Goal: Transaction & Acquisition: Purchase product/service

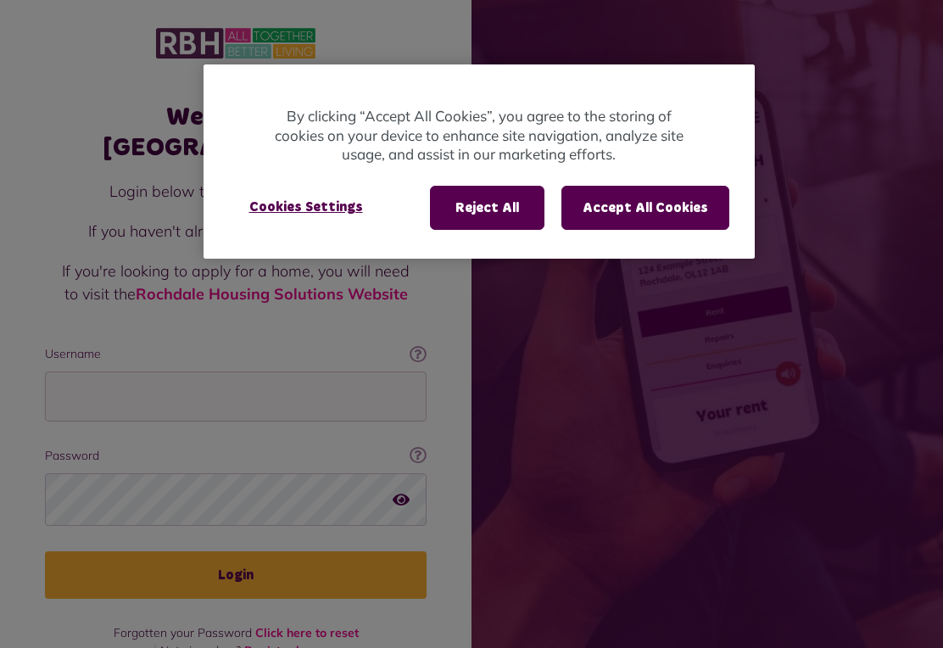
scroll to position [185, 0]
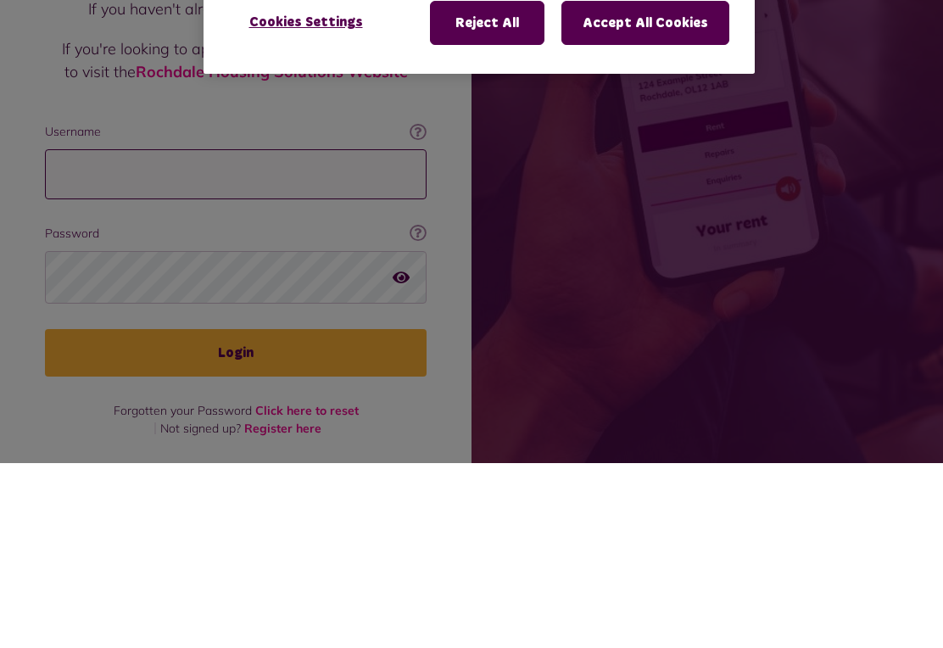
type input "**********"
click at [236, 514] on button "Login" at bounding box center [235, 537] width 381 height 47
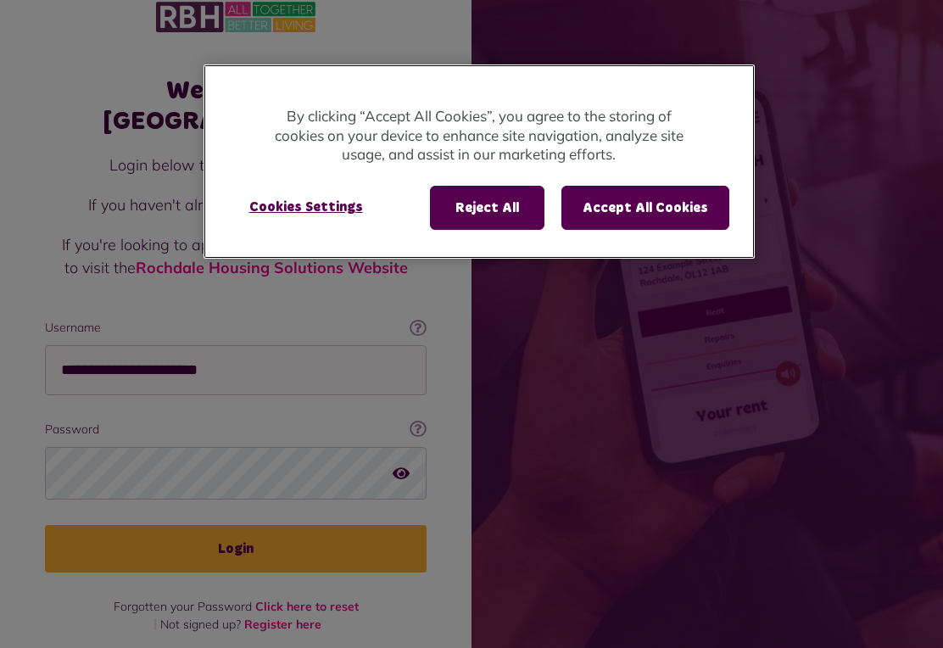
click at [661, 211] on button "Accept All Cookies" at bounding box center [645, 208] width 168 height 44
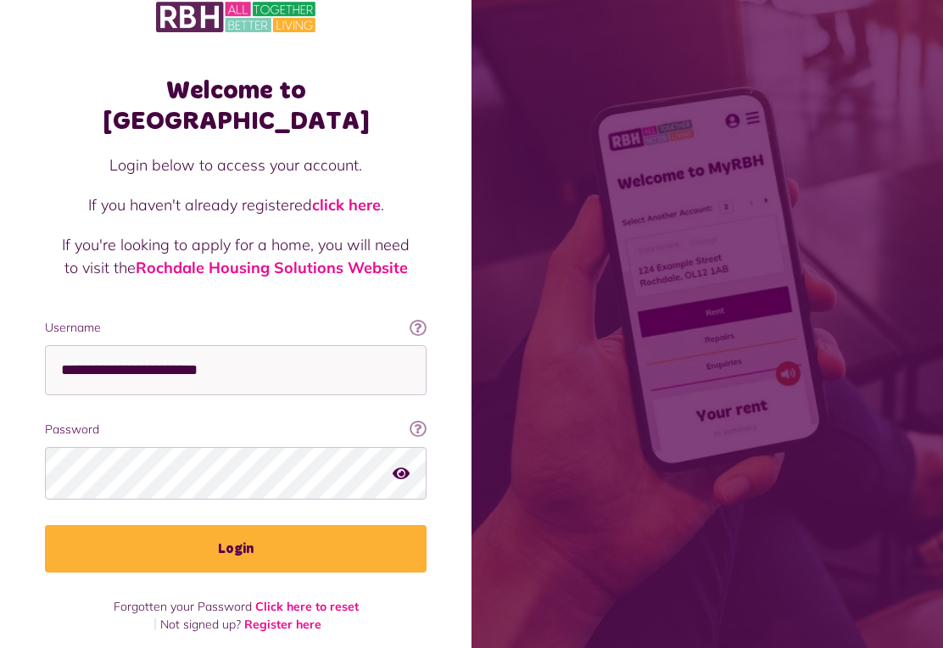
click at [667, 209] on span at bounding box center [706, 324] width 471 height 648
click at [639, 213] on span at bounding box center [706, 324] width 471 height 648
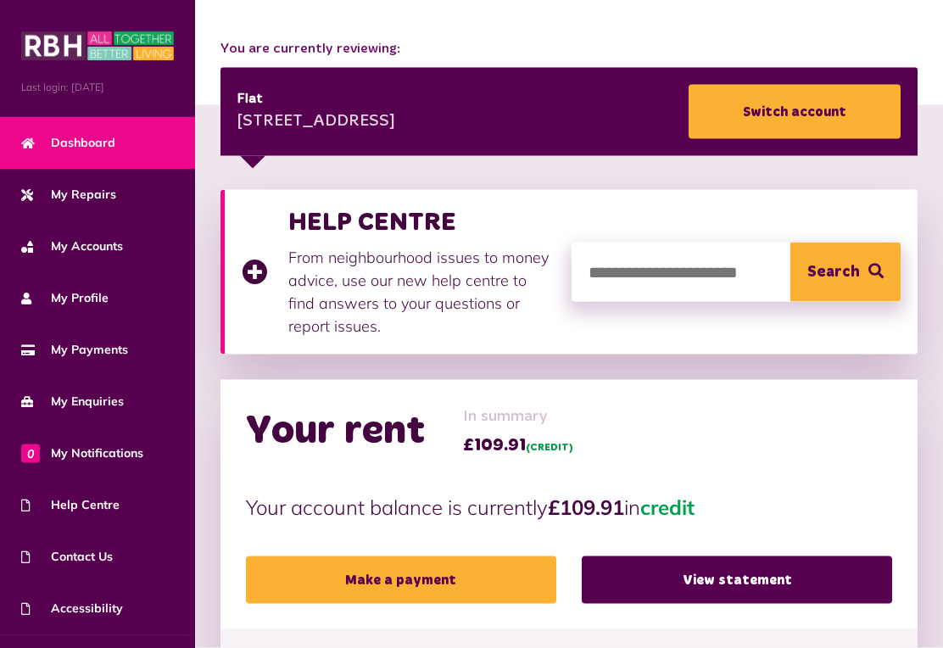
scroll to position [186, 0]
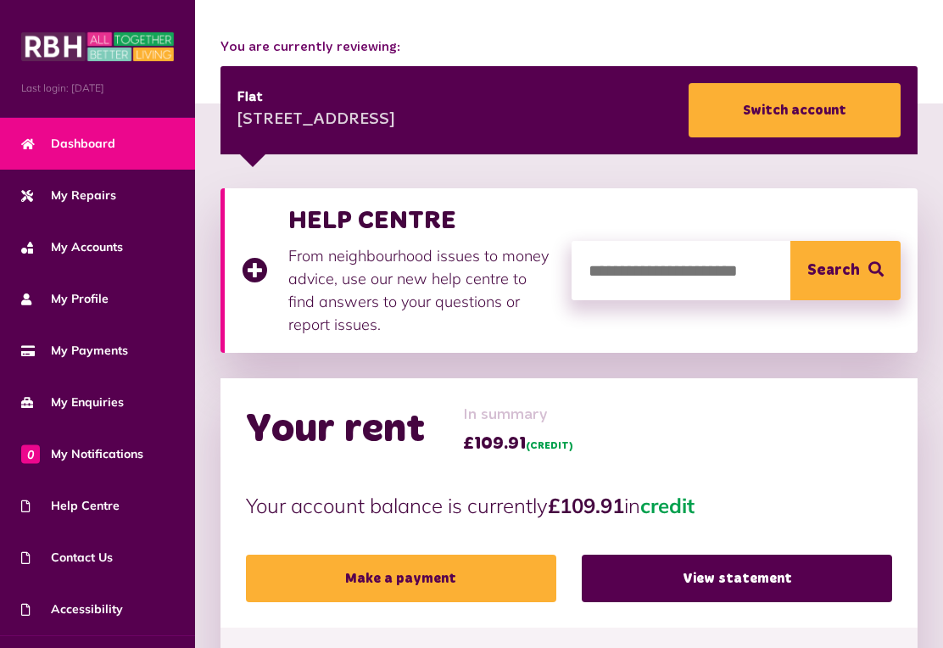
click at [409, 580] on link "Make a payment" at bounding box center [401, 577] width 310 height 47
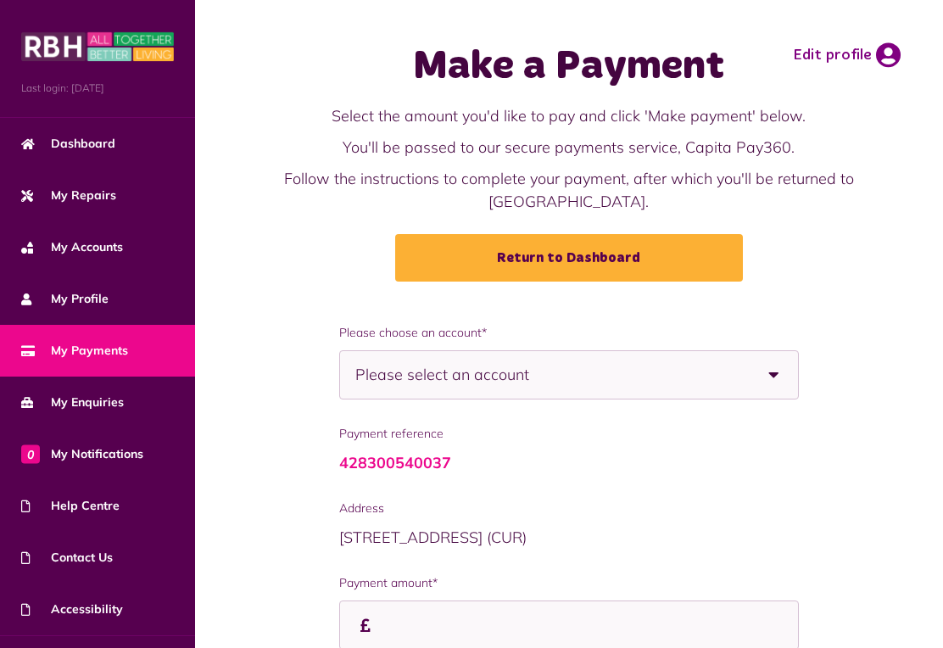
click at [769, 374] on b at bounding box center [773, 374] width 47 height 47
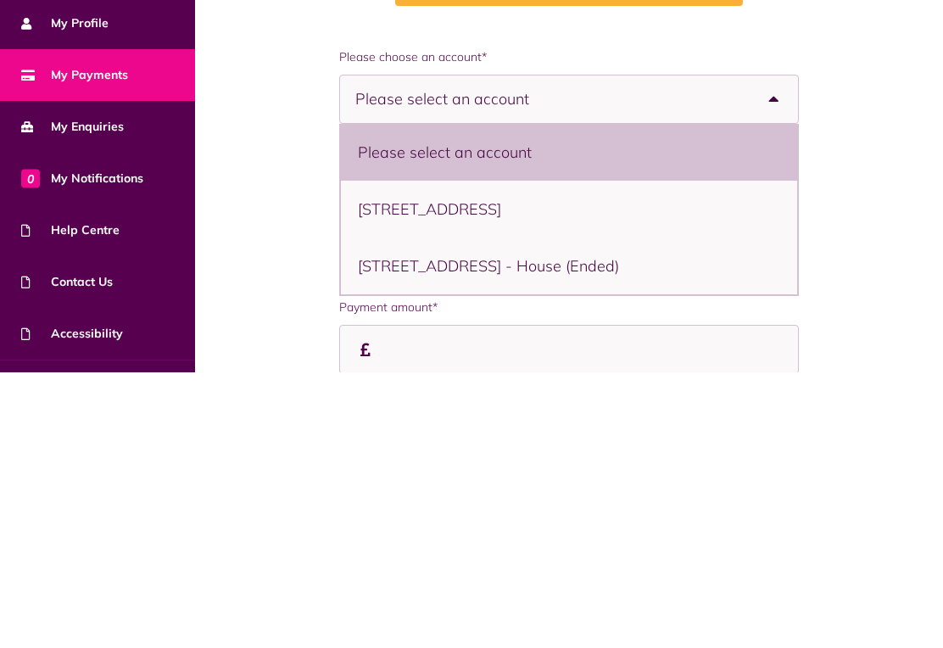
click at [516, 456] on li "54 Dunkirk Rise, Rochdale, OL12 6UH - Flat" at bounding box center [568, 484] width 455 height 57
select select "**********"
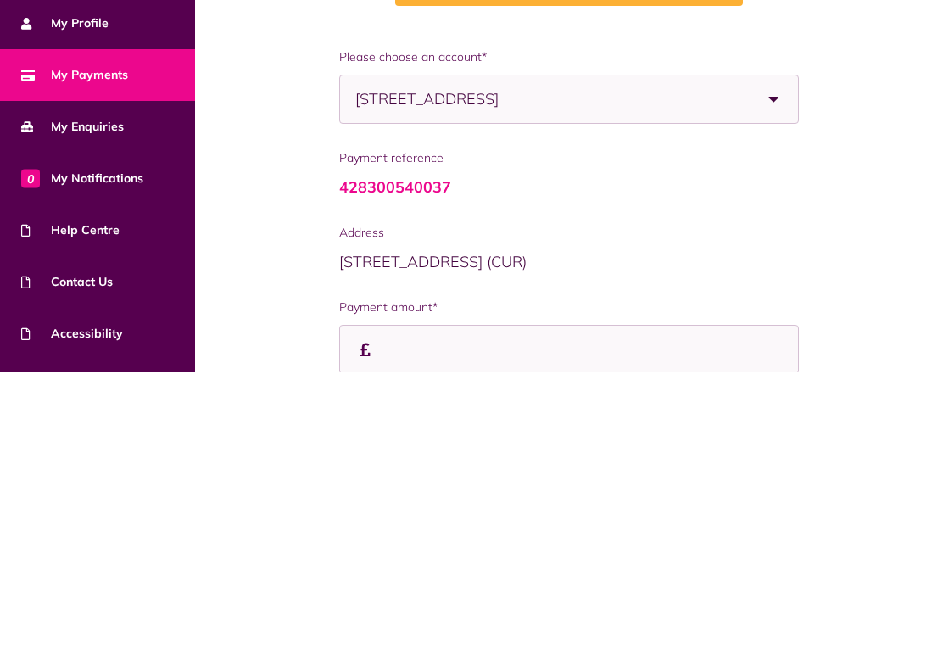
scroll to position [127, 0]
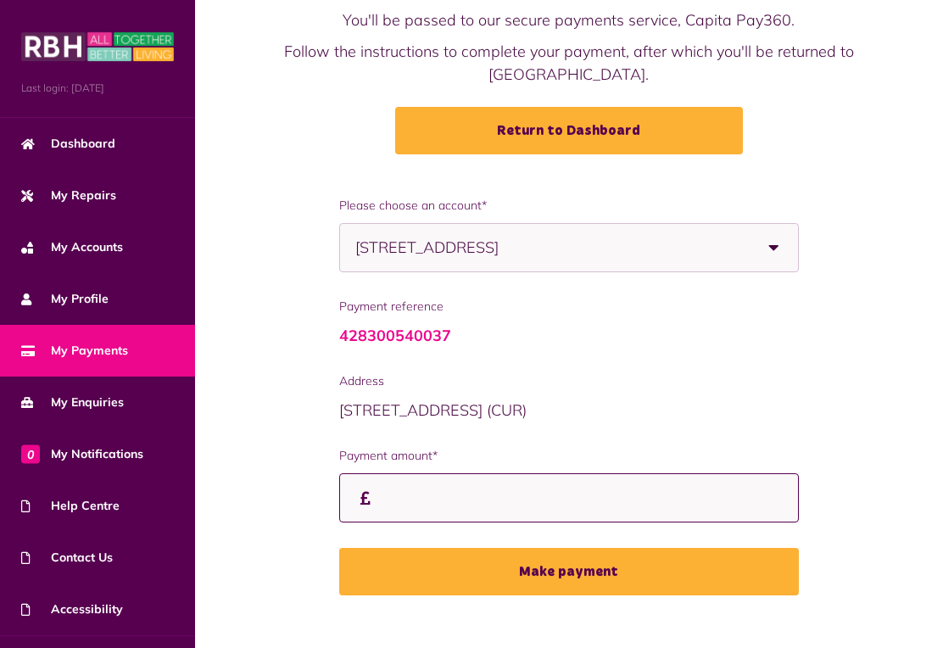
click at [409, 490] on input "Payment amount*" at bounding box center [568, 498] width 459 height 50
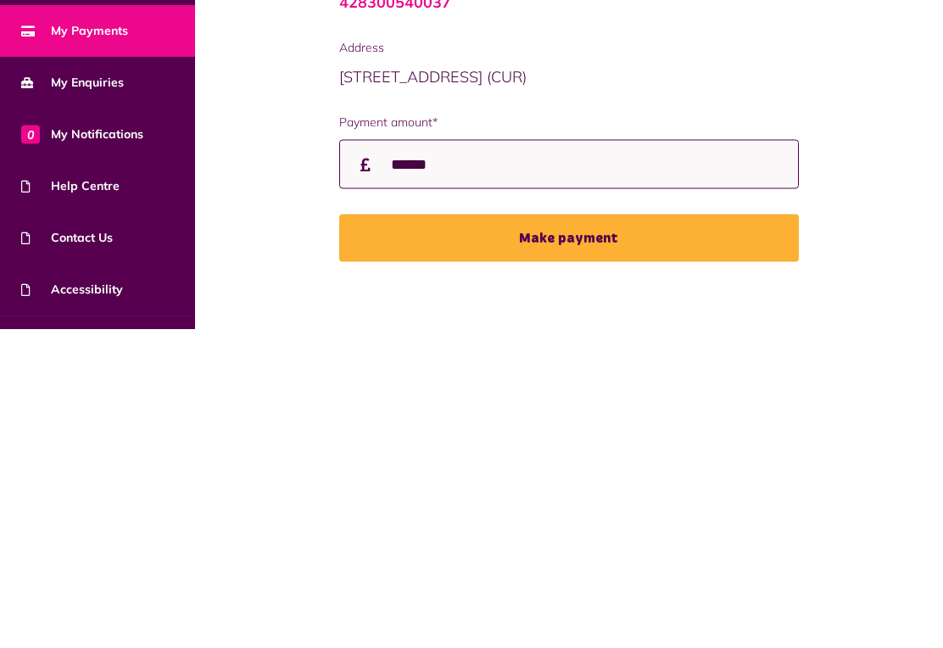
type input "******"
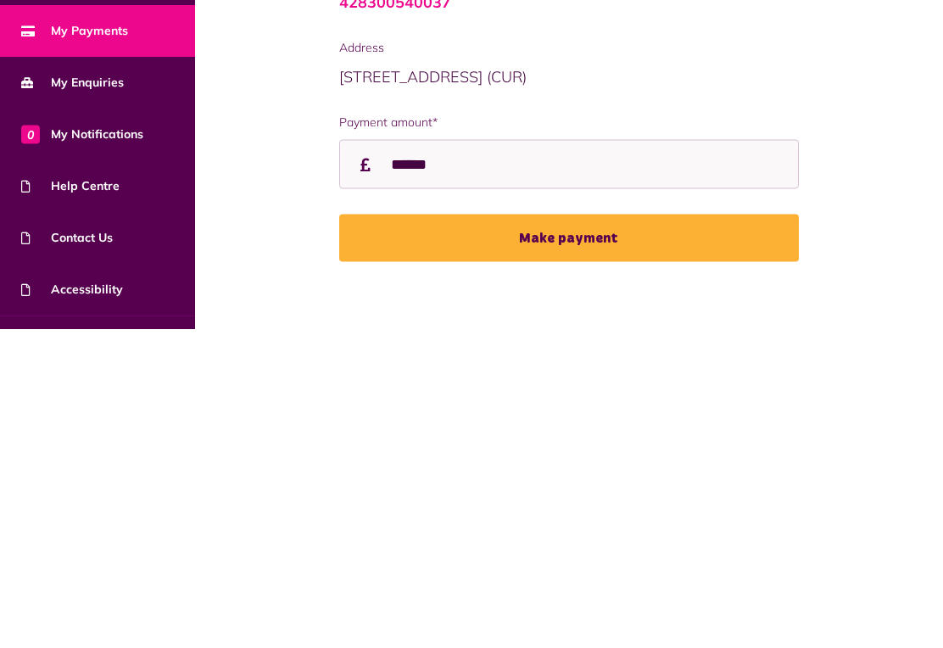
click at [587, 533] on button "Make payment" at bounding box center [568, 556] width 459 height 47
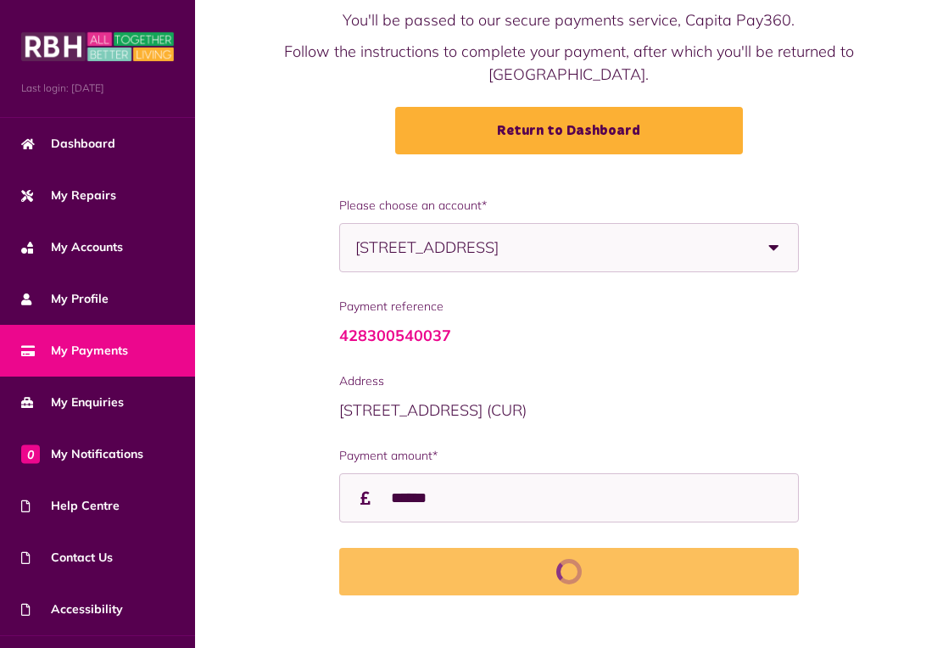
scroll to position [153, 0]
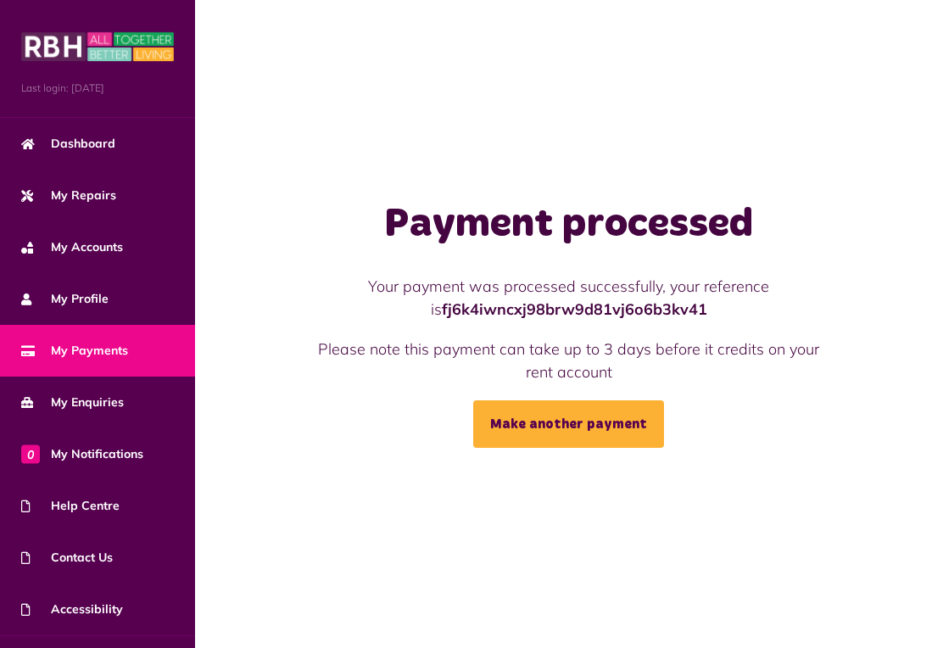
click at [132, 353] on link "My Payments" at bounding box center [97, 351] width 195 height 52
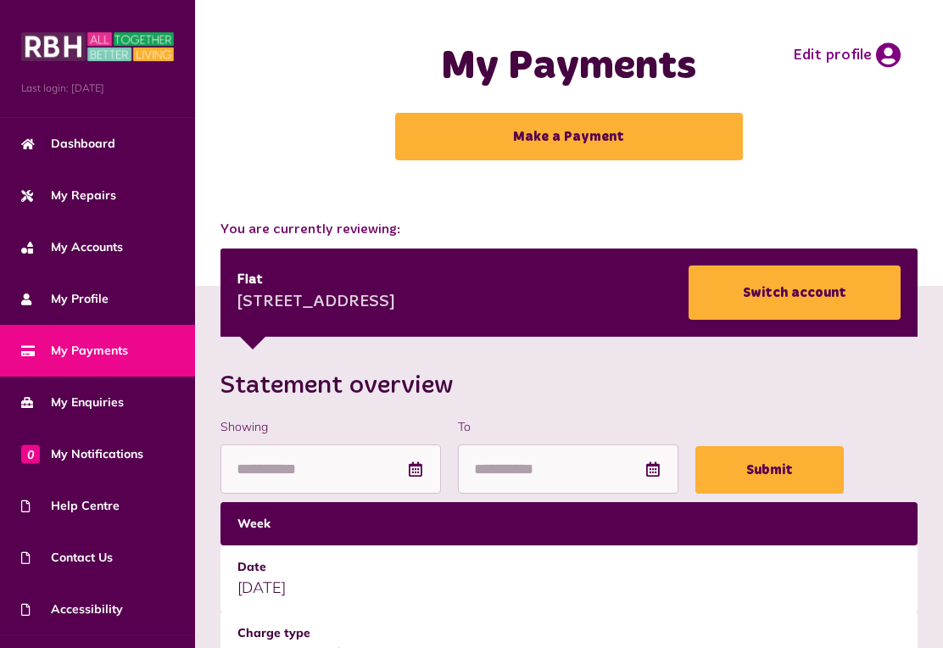
click at [804, 289] on link "Switch account" at bounding box center [794, 292] width 212 height 54
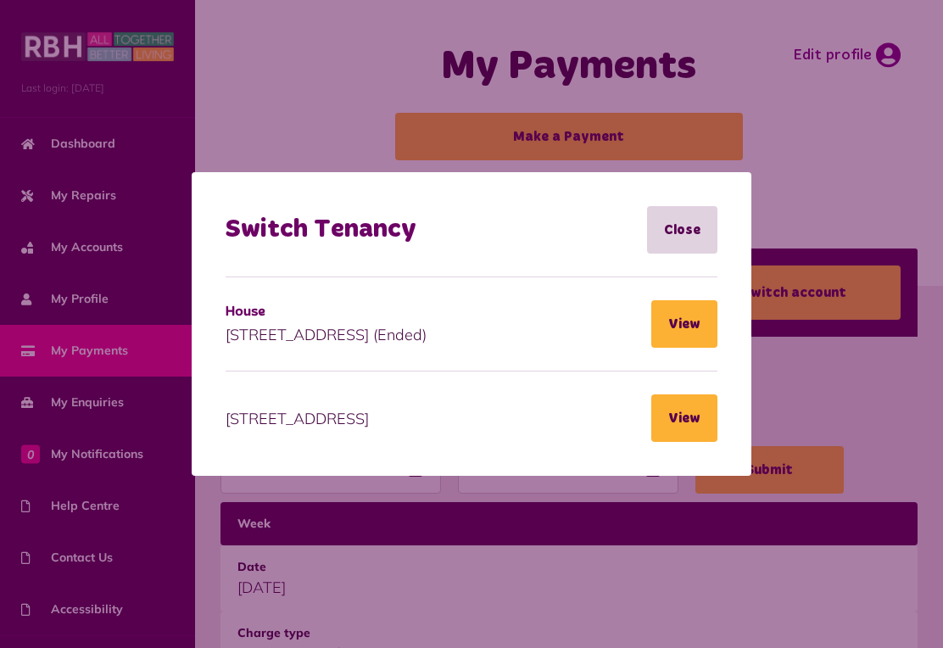
click at [426, 319] on div "House" at bounding box center [325, 312] width 201 height 20
click at [694, 327] on button "View" at bounding box center [684, 323] width 66 height 47
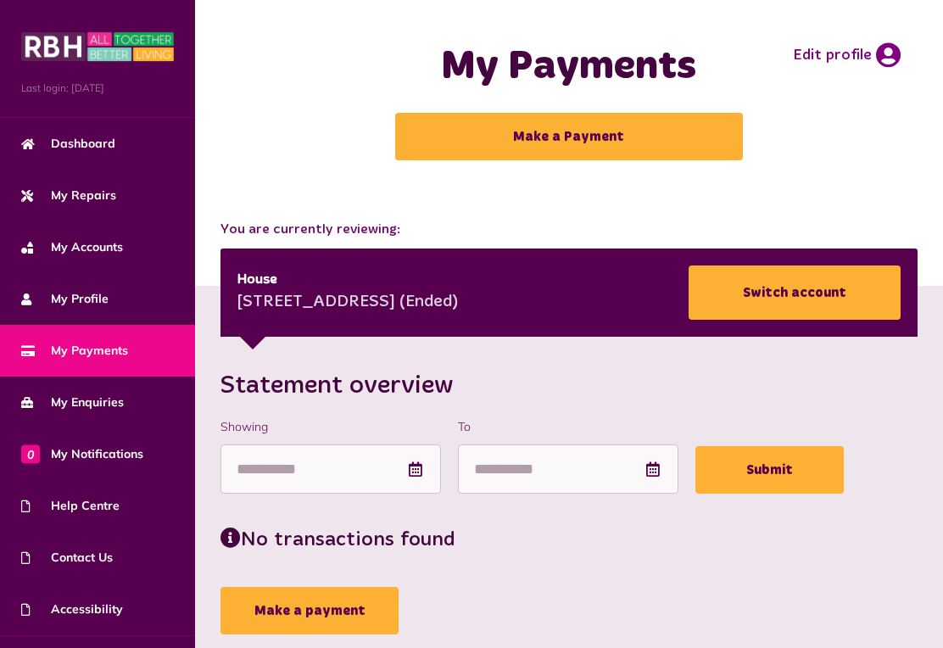
click at [122, 147] on link "Dashboard" at bounding box center [97, 144] width 195 height 52
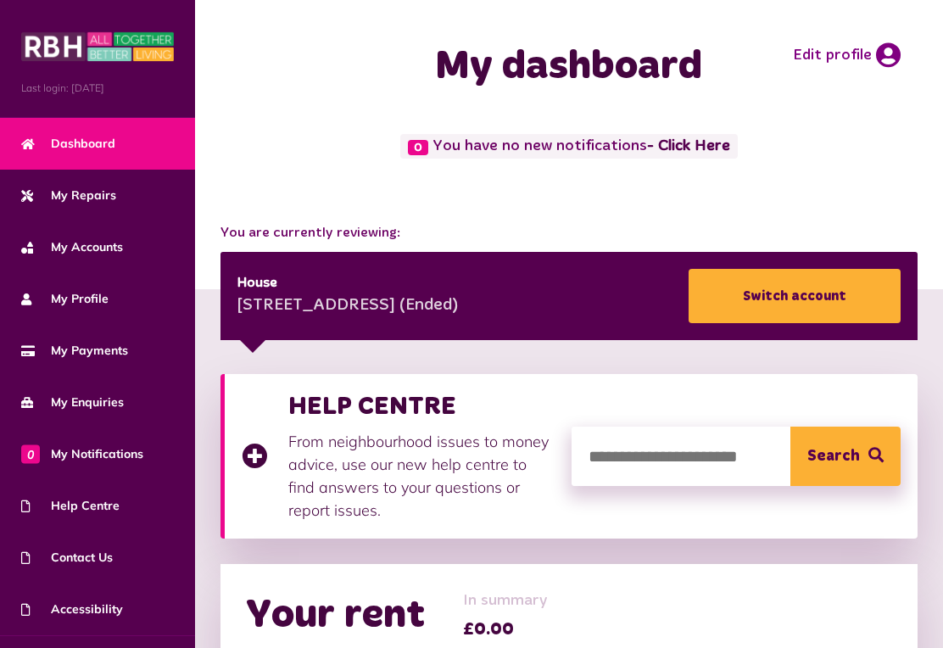
click at [131, 353] on link "My Payments" at bounding box center [97, 351] width 195 height 52
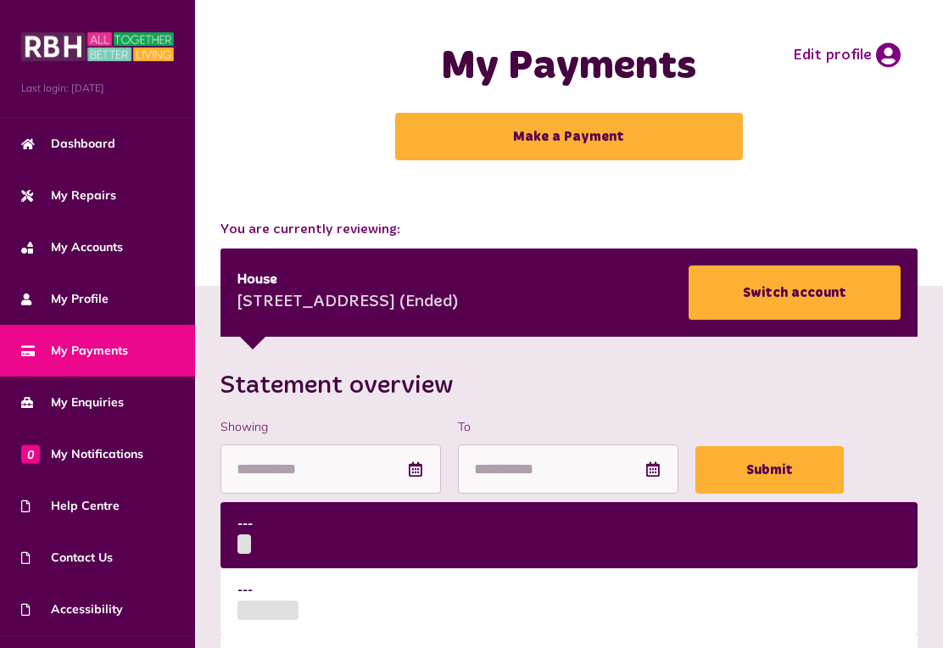
click at [802, 285] on link "Switch account" at bounding box center [794, 292] width 212 height 54
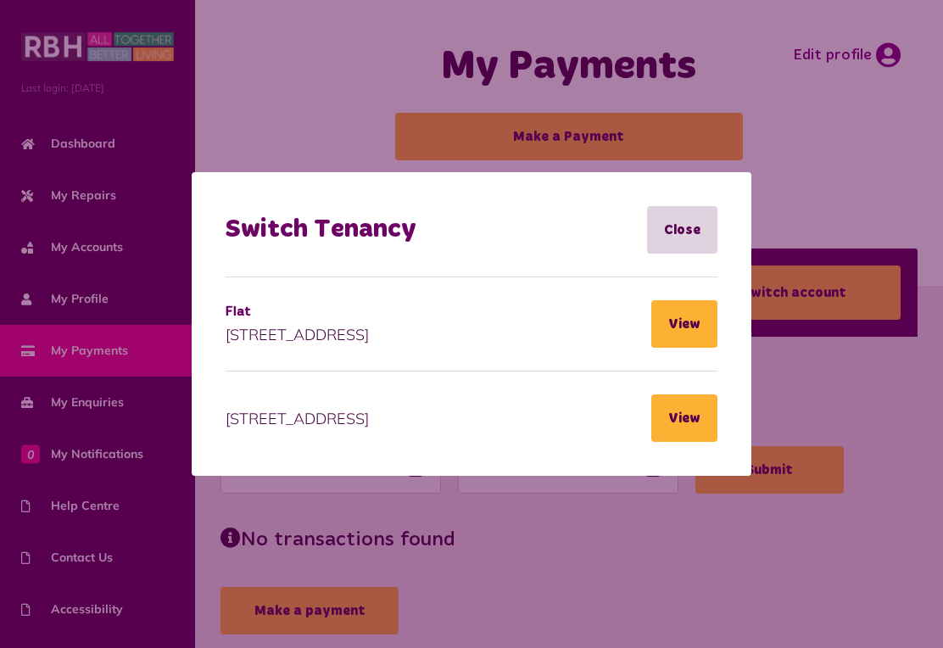
click at [686, 329] on button "View" at bounding box center [684, 323] width 66 height 47
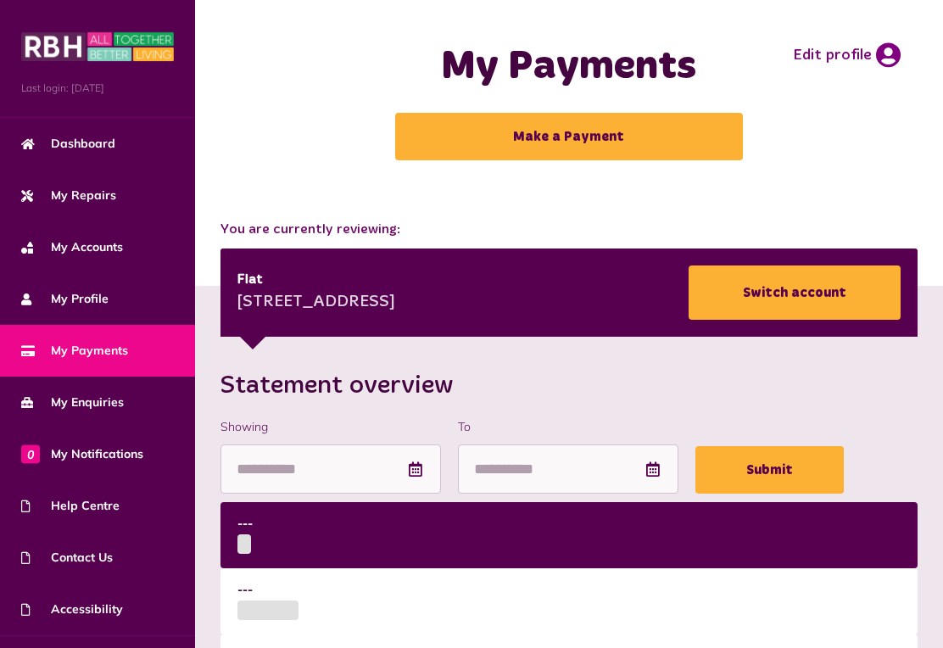
click at [112, 131] on link "Dashboard" at bounding box center [97, 144] width 195 height 52
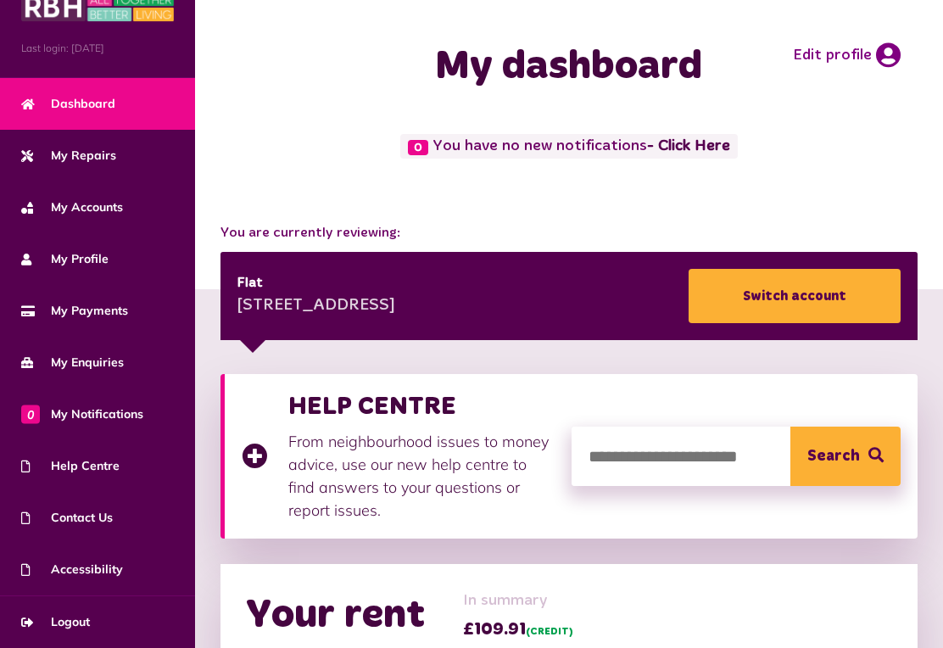
scroll to position [40, 0]
click at [69, 623] on span "Logout" at bounding box center [55, 622] width 69 height 18
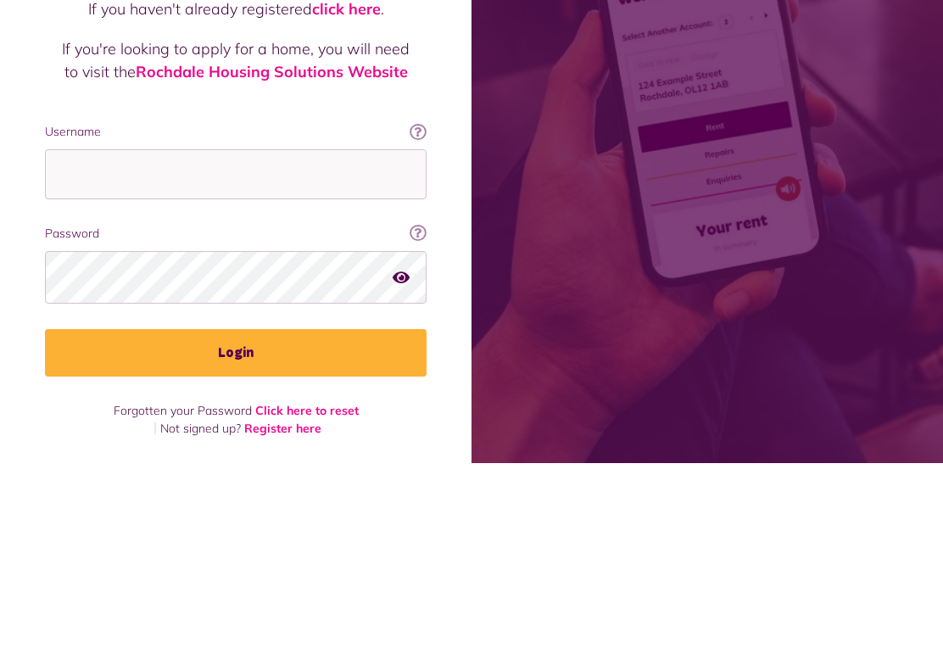
scroll to position [26, 0]
